Goal: Transaction & Acquisition: Purchase product/service

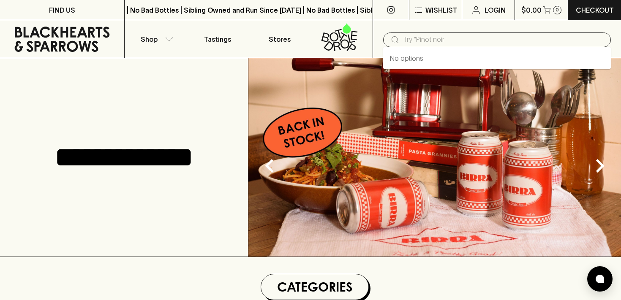
click at [437, 38] on input "text" at bounding box center [503, 40] width 201 height 14
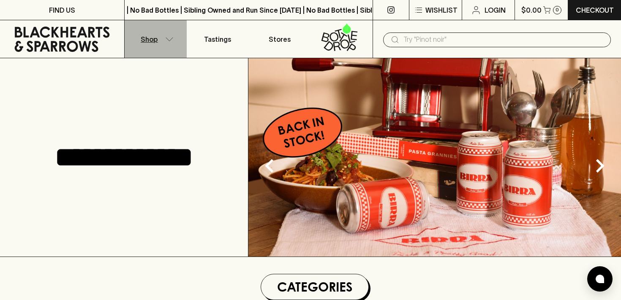
click at [172, 36] on button "Shop" at bounding box center [156, 39] width 62 height 38
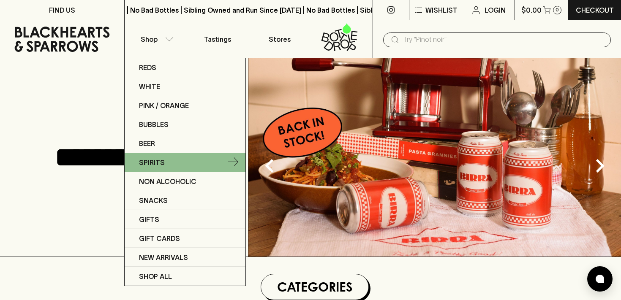
click at [175, 164] on link "Spirits" at bounding box center [185, 162] width 121 height 19
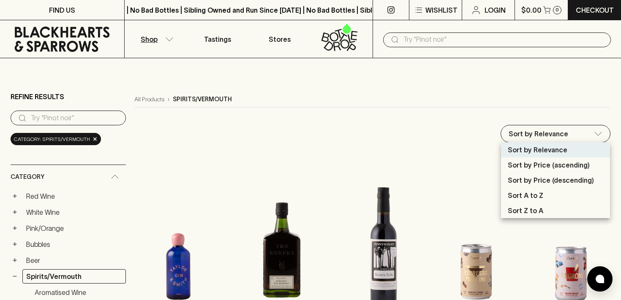
click at [562, 168] on p "Sort by Price (ascending)" at bounding box center [549, 165] width 82 height 10
type input "price:asc"
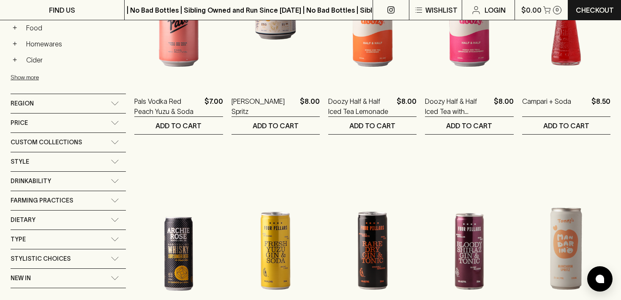
scroll to position [460, 0]
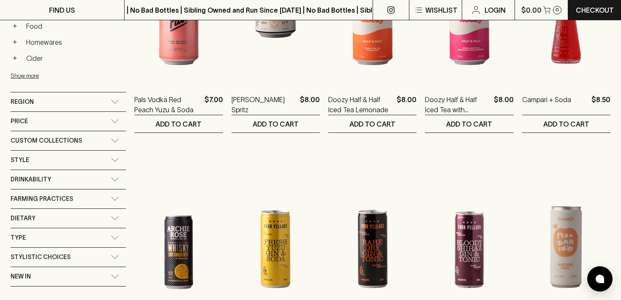
click at [62, 122] on div "Price" at bounding box center [61, 121] width 100 height 11
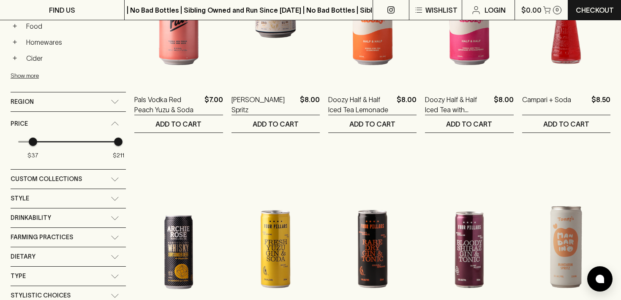
type input "39"
drag, startPoint x: 20, startPoint y: 143, endPoint x: 33, endPoint y: 143, distance: 12.7
click at [33, 143] on span "$37" at bounding box center [33, 142] width 8 height 8
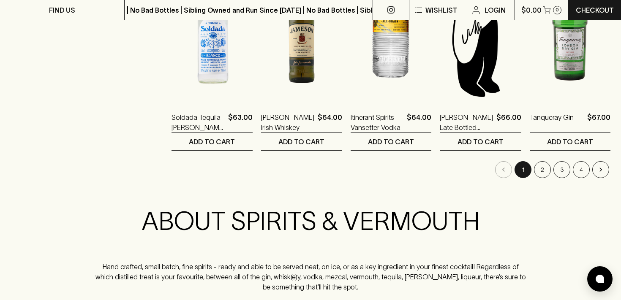
scroll to position [814, 0]
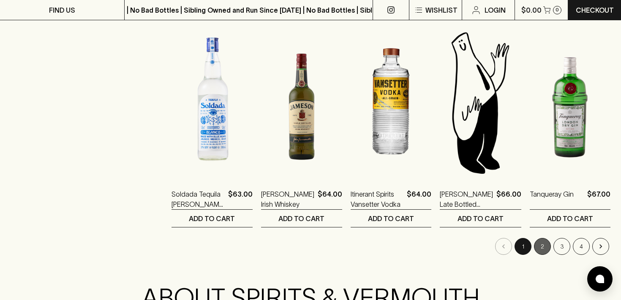
click at [538, 242] on button "2" at bounding box center [542, 246] width 17 height 17
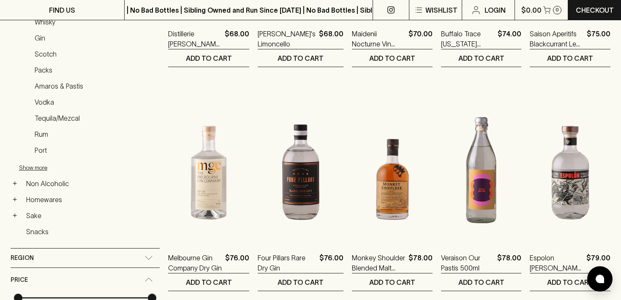
scroll to position [388, 0]
